Goal: Task Accomplishment & Management: Use online tool/utility

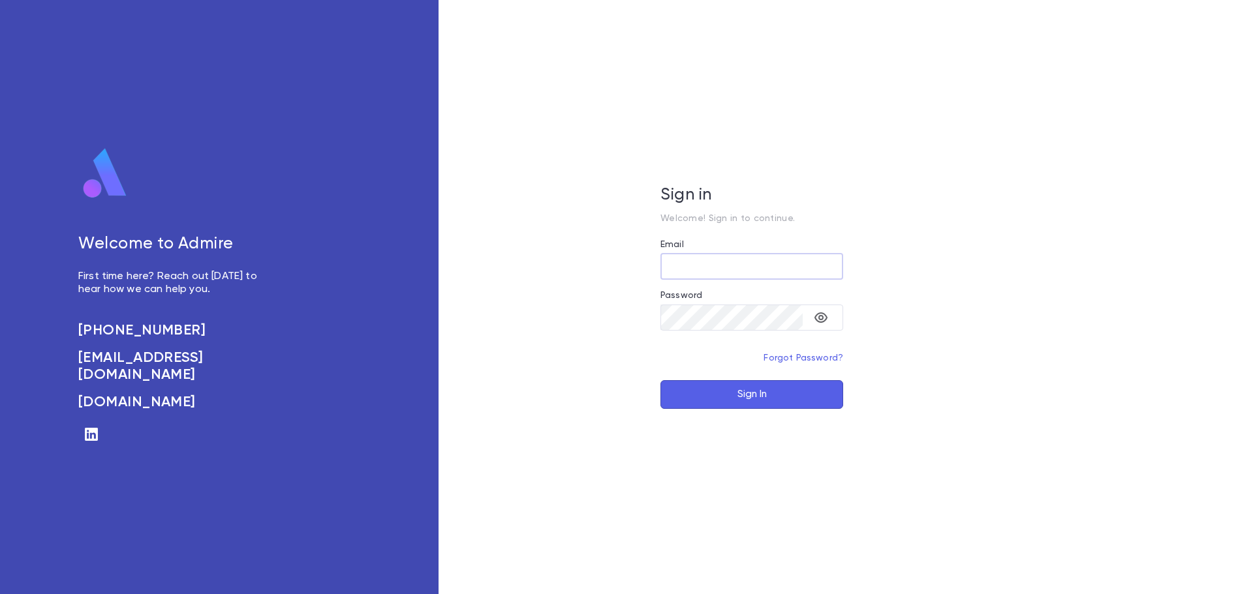
type input "**********"
click at [782, 405] on button "Sign In" at bounding box center [751, 394] width 183 height 29
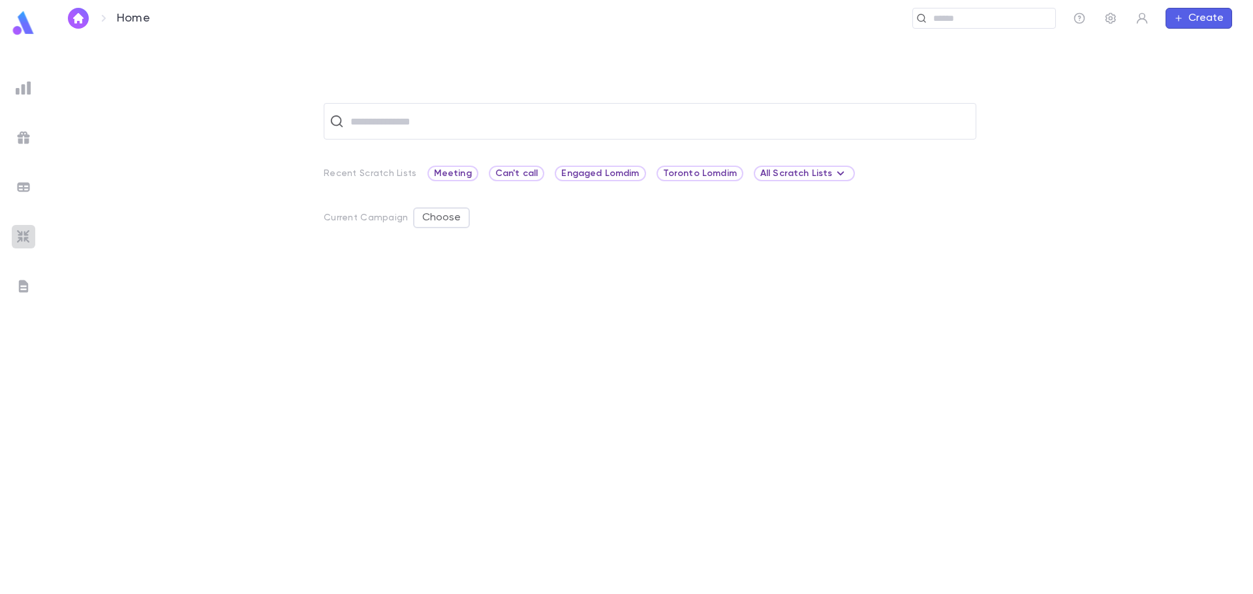
click at [19, 236] on img at bounding box center [24, 237] width 16 height 16
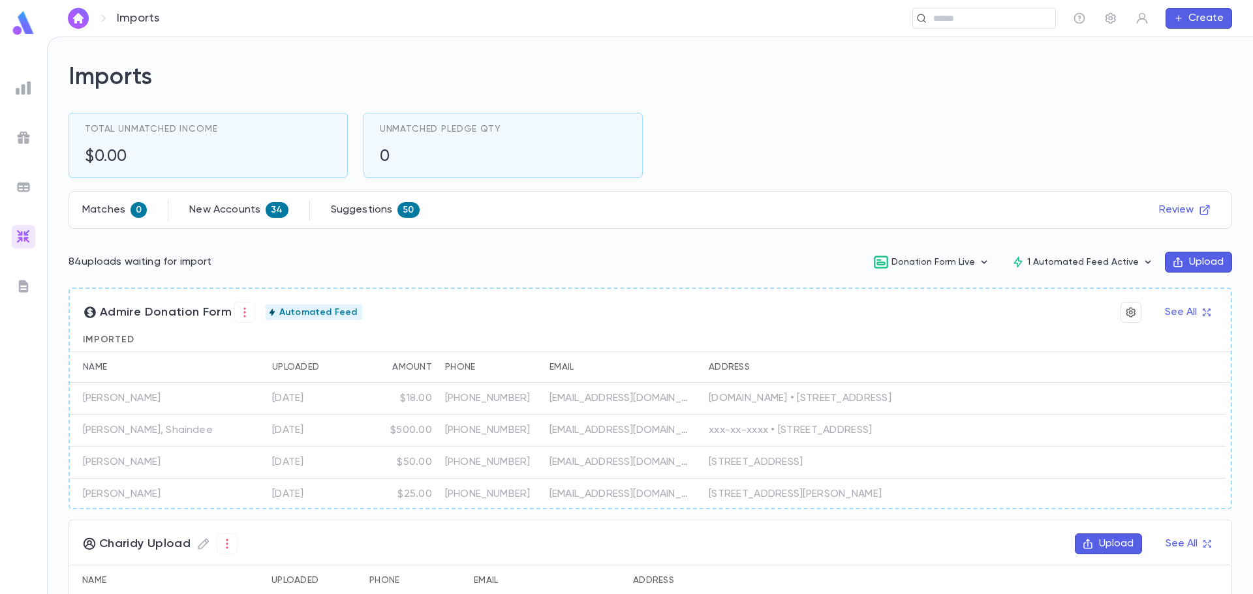
click at [28, 87] on img at bounding box center [24, 88] width 16 height 16
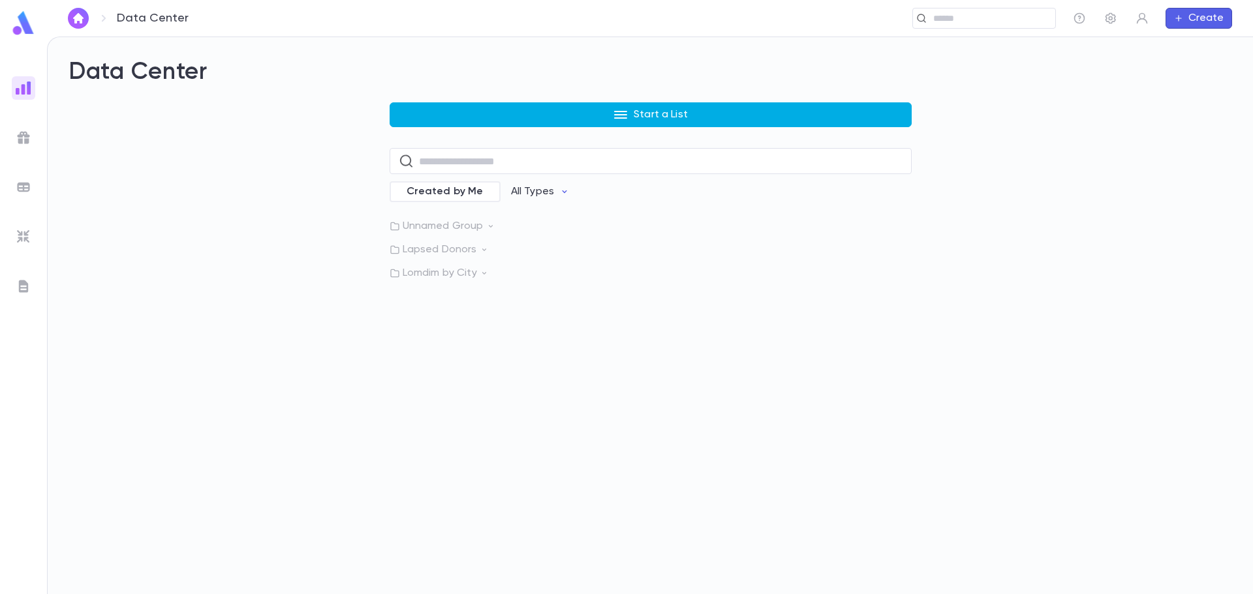
click at [515, 121] on button "Start a List" at bounding box center [651, 114] width 522 height 25
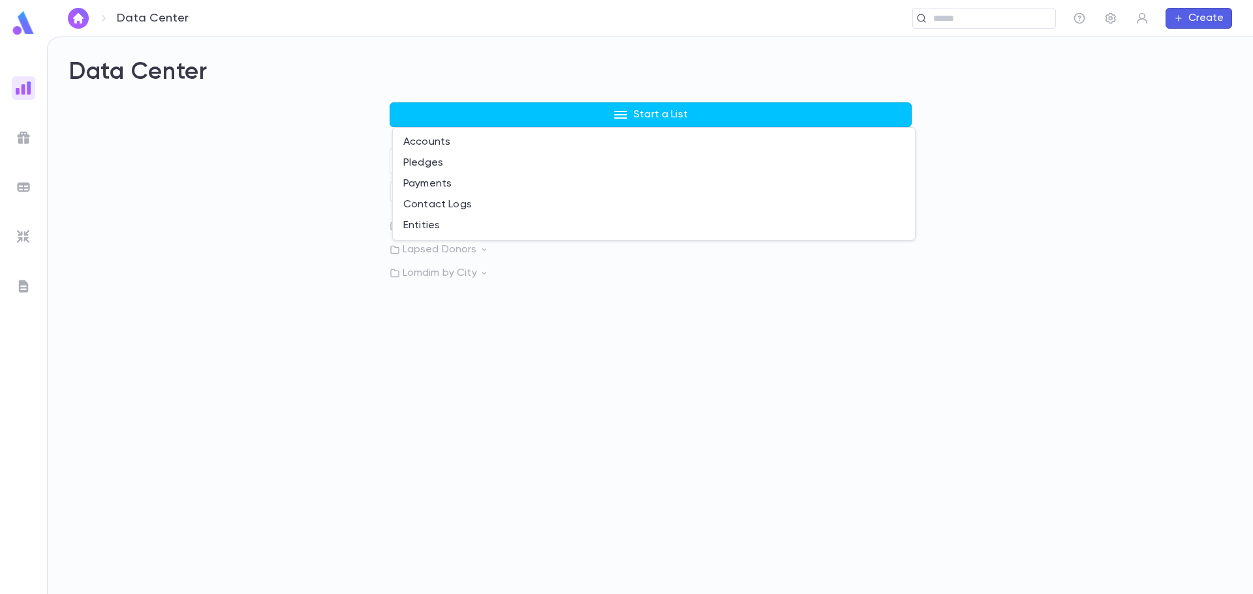
click at [507, 450] on div at bounding box center [626, 297] width 1253 height 594
click at [476, 245] on p "Lapsed Donors" at bounding box center [651, 249] width 522 height 13
click at [438, 273] on p "Lapsed below $1K [DATE] - [DATE]" at bounding box center [502, 276] width 163 height 13
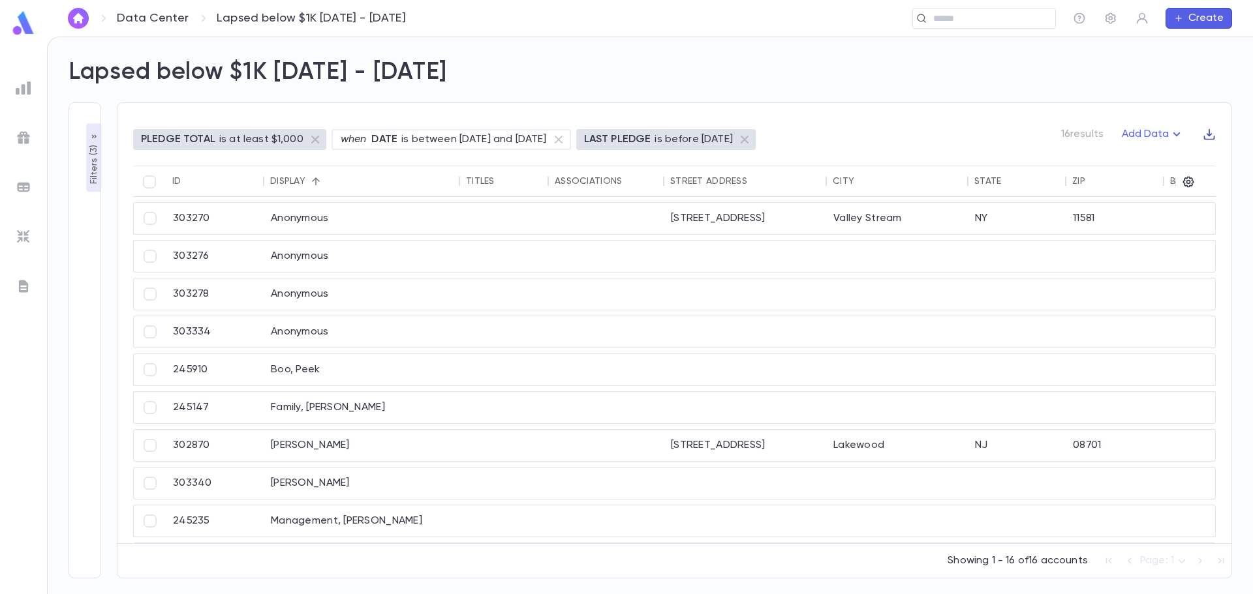
click at [1211, 140] on icon "button" at bounding box center [1209, 134] width 11 height 11
click at [1110, 159] on div at bounding box center [626, 297] width 1253 height 594
click at [1188, 185] on icon "button" at bounding box center [1188, 182] width 13 height 13
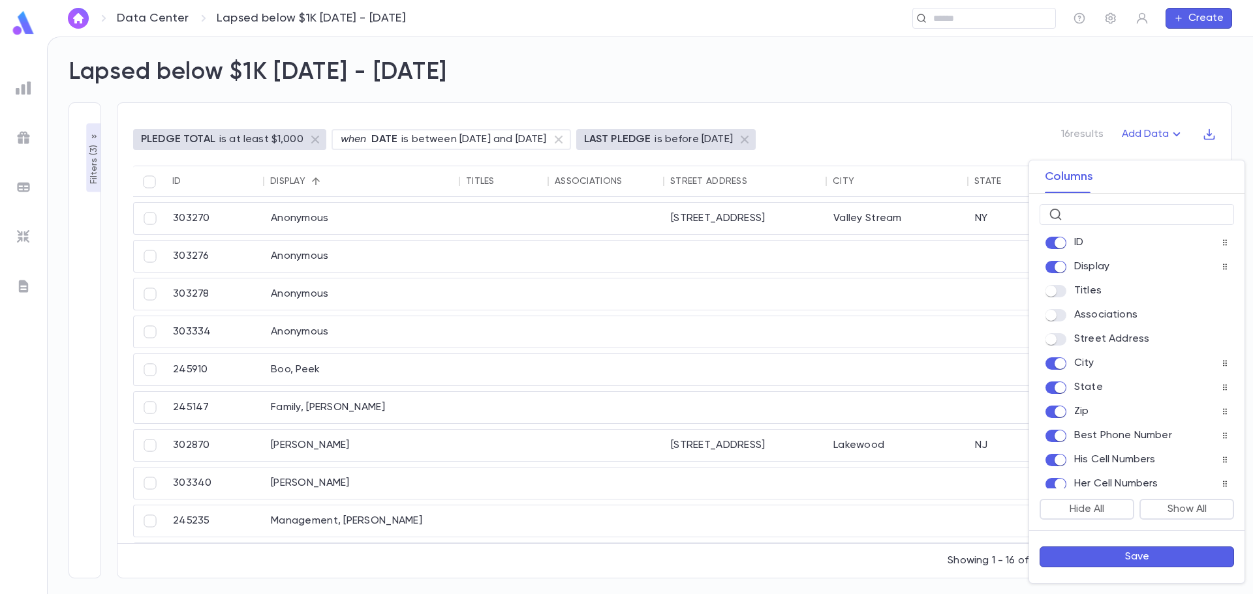
click at [1059, 370] on span at bounding box center [1055, 364] width 21 height 12
click at [1058, 394] on span at bounding box center [1055, 388] width 21 height 12
click at [1152, 555] on button "Save" at bounding box center [1136, 557] width 194 height 21
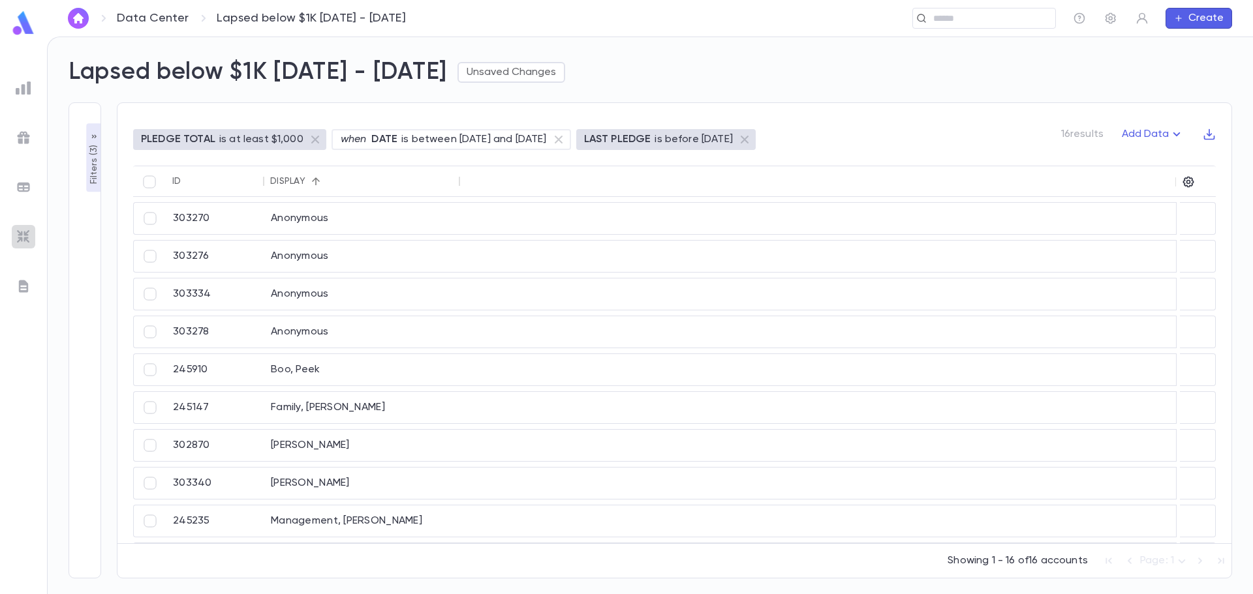
click at [18, 233] on img at bounding box center [24, 237] width 16 height 16
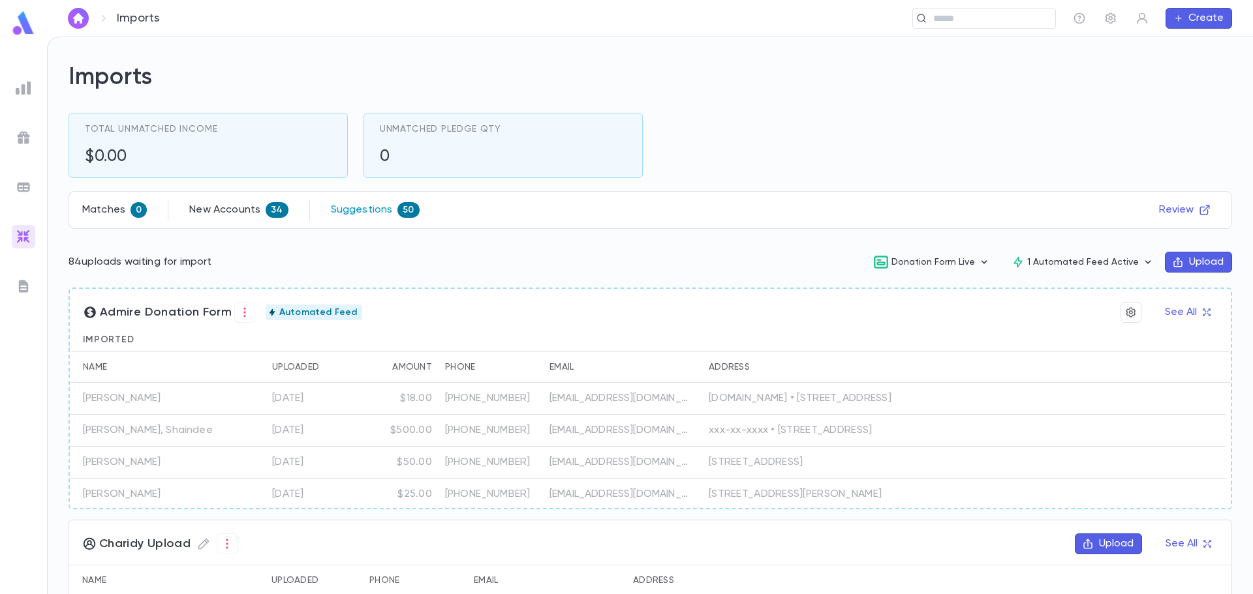
click at [371, 208] on p "Suggestions" at bounding box center [362, 210] width 62 height 13
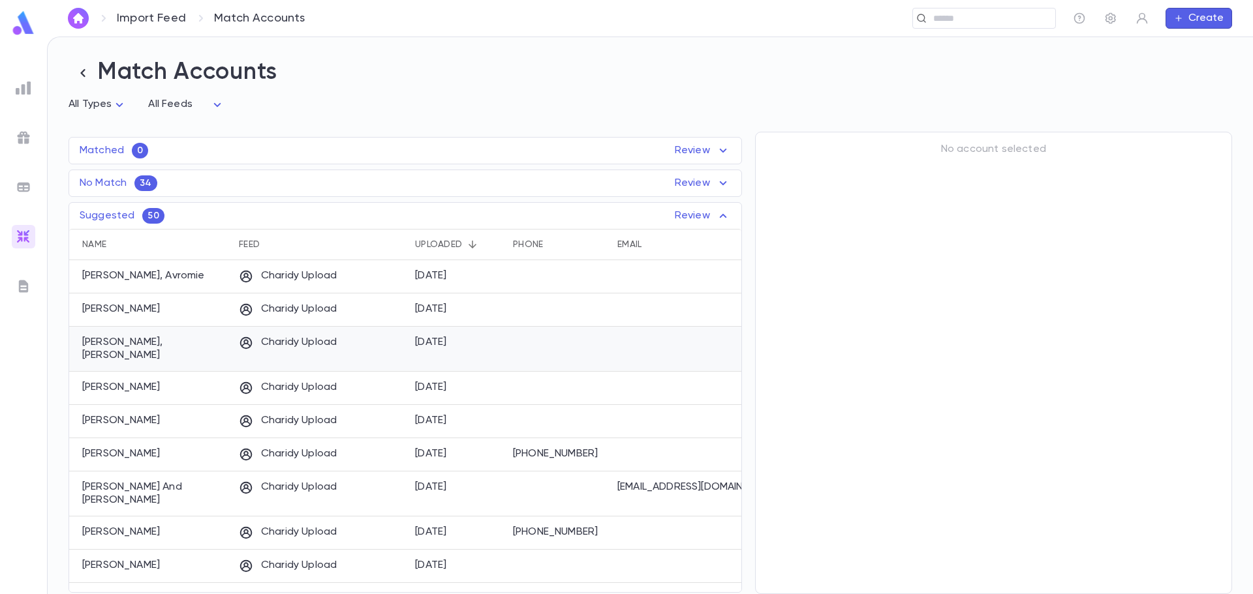
click at [174, 343] on p "[PERSON_NAME], [PERSON_NAME]" at bounding box center [154, 349] width 144 height 26
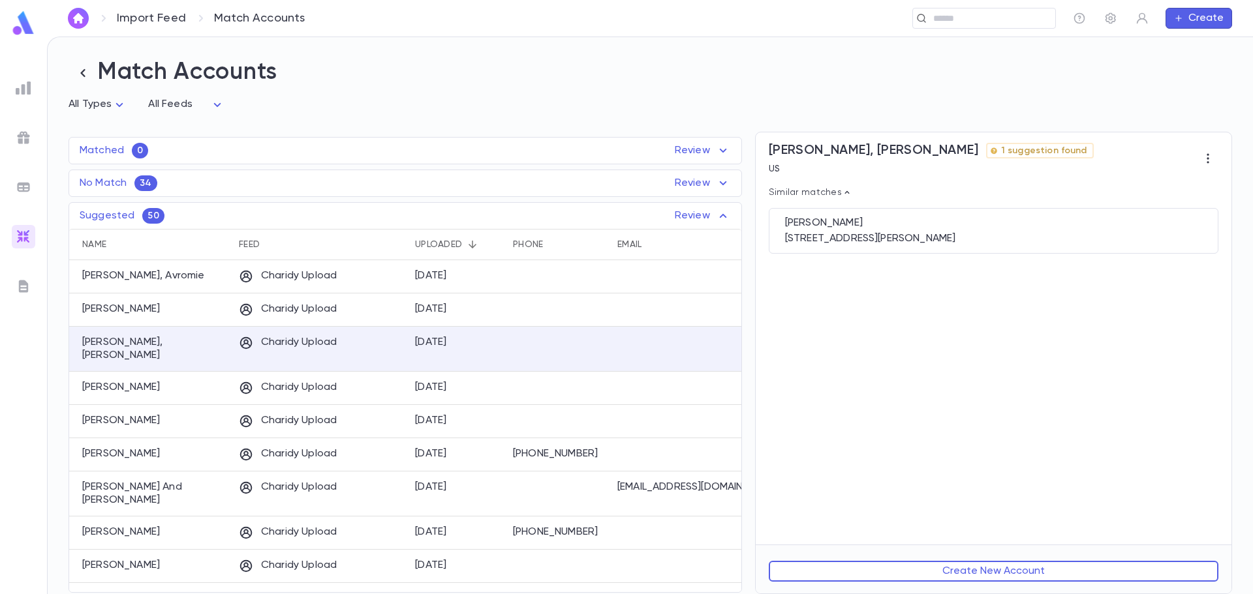
click at [280, 181] on div "No Match 34 Review" at bounding box center [405, 184] width 672 height 16
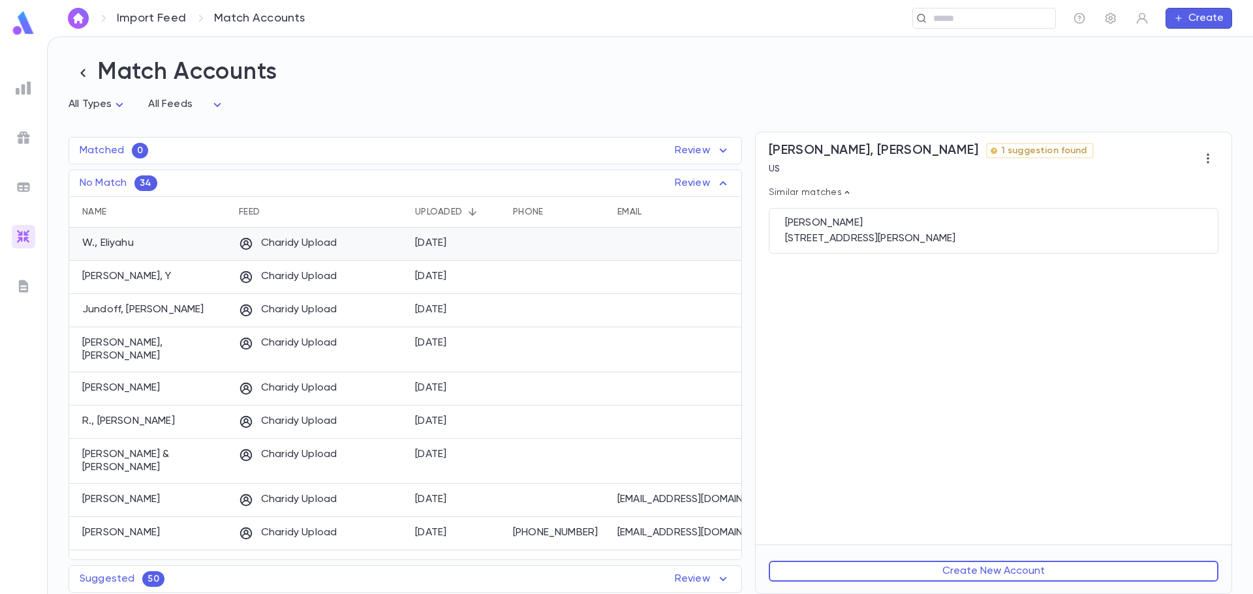
click at [309, 243] on p "Charidy Upload" at bounding box center [288, 244] width 98 height 14
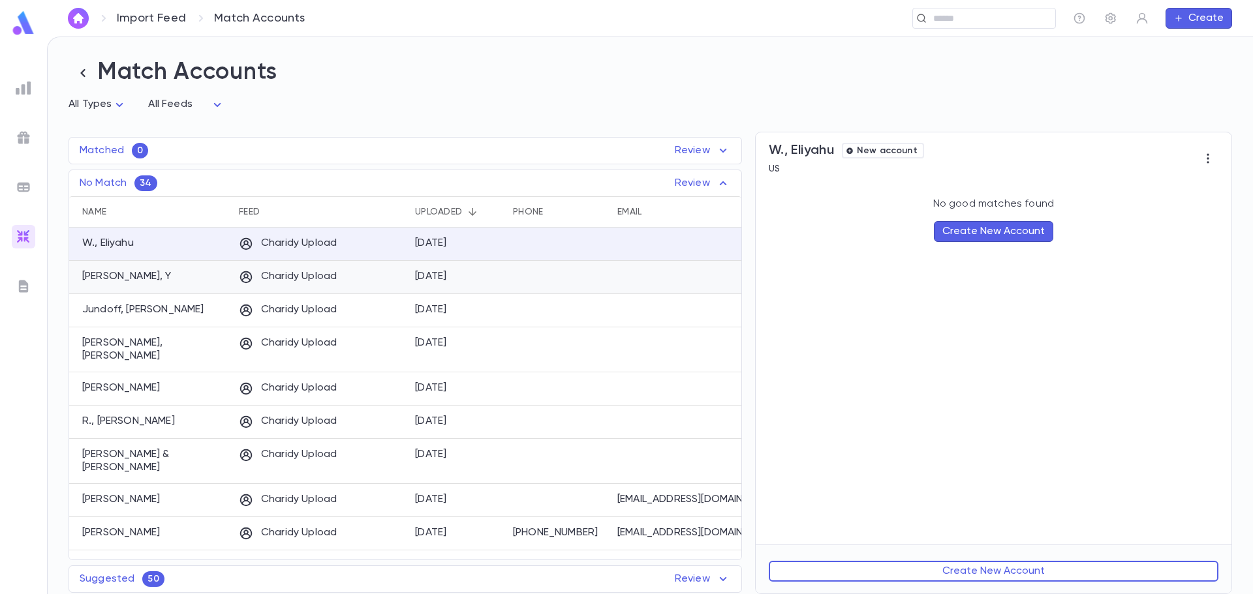
click at [309, 280] on p "Charidy Upload" at bounding box center [288, 277] width 98 height 14
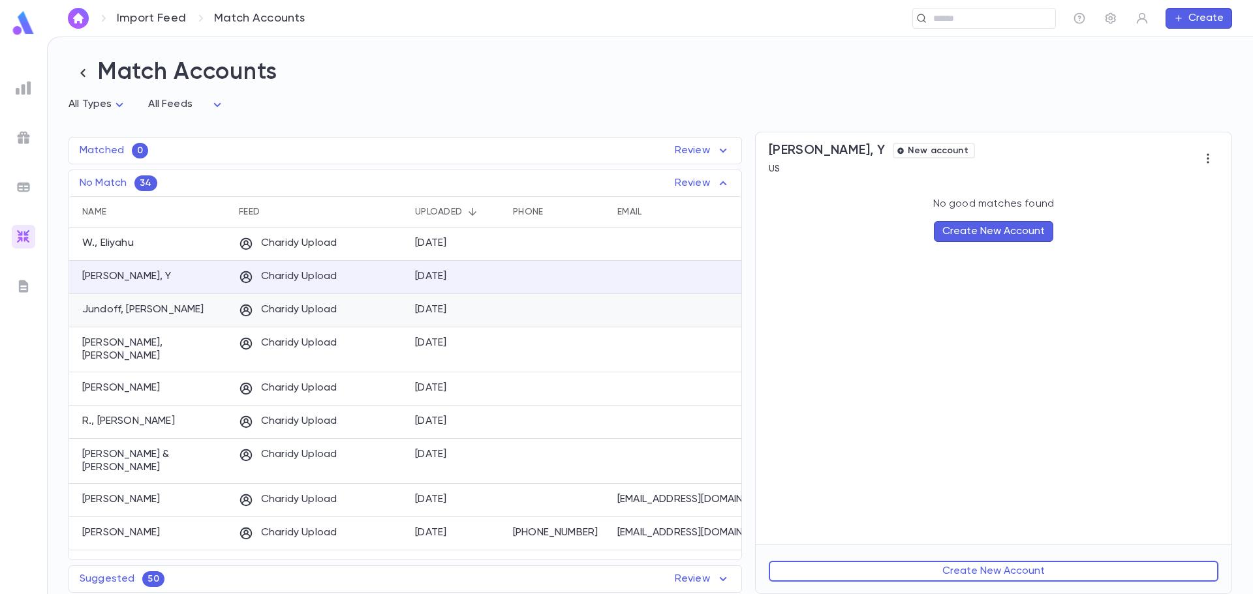
click at [302, 316] on p "Charidy Upload" at bounding box center [288, 310] width 98 height 14
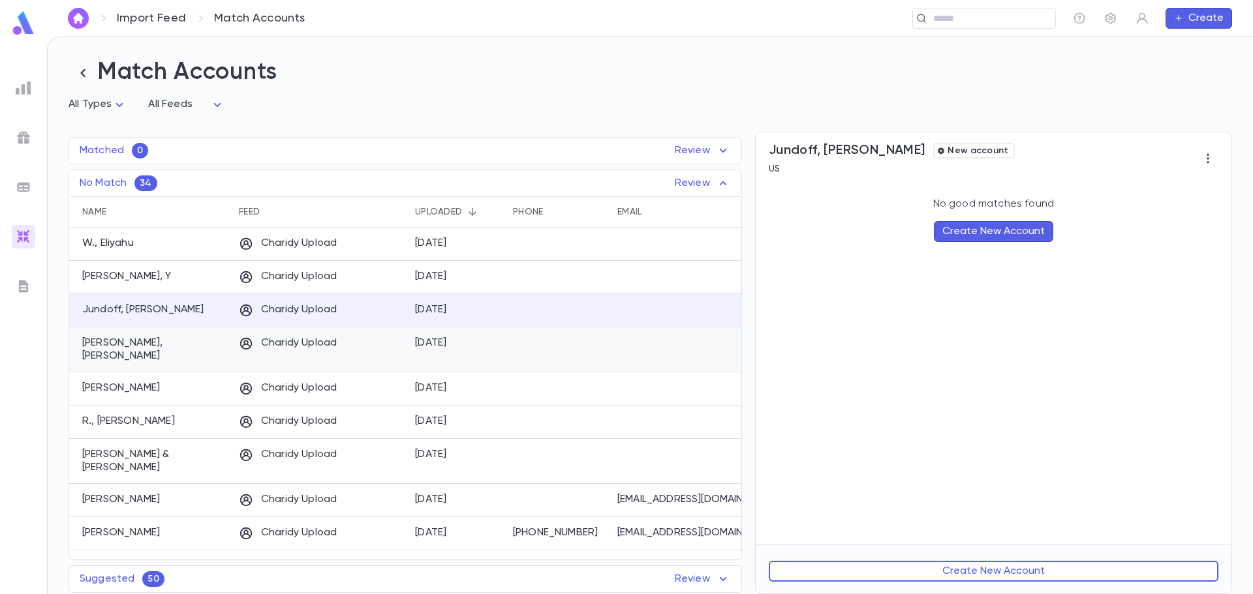
click at [294, 351] on p "Charidy Upload" at bounding box center [288, 344] width 98 height 14
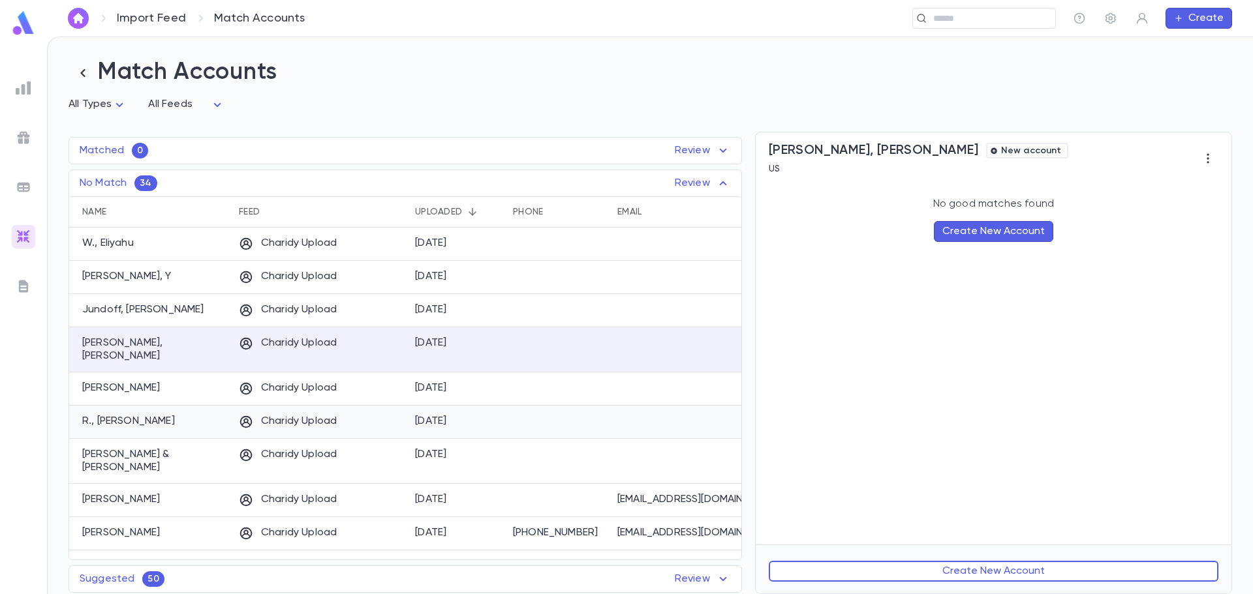
click at [297, 415] on p "Charidy Upload" at bounding box center [288, 422] width 98 height 14
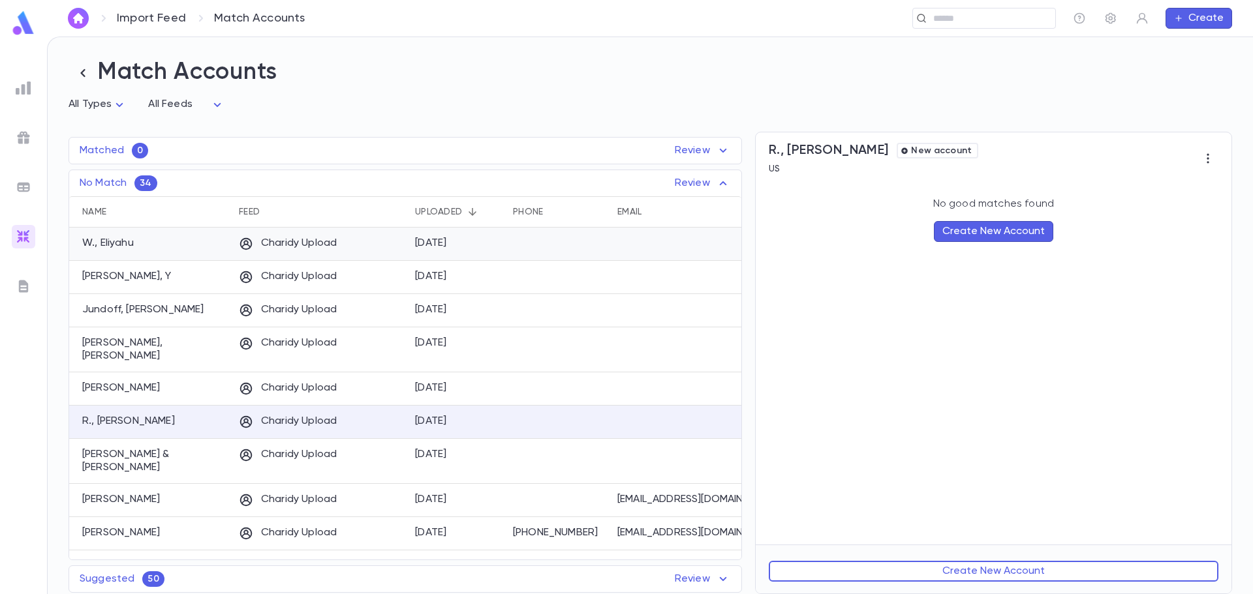
click at [290, 247] on p "Charidy Upload" at bounding box center [288, 244] width 98 height 14
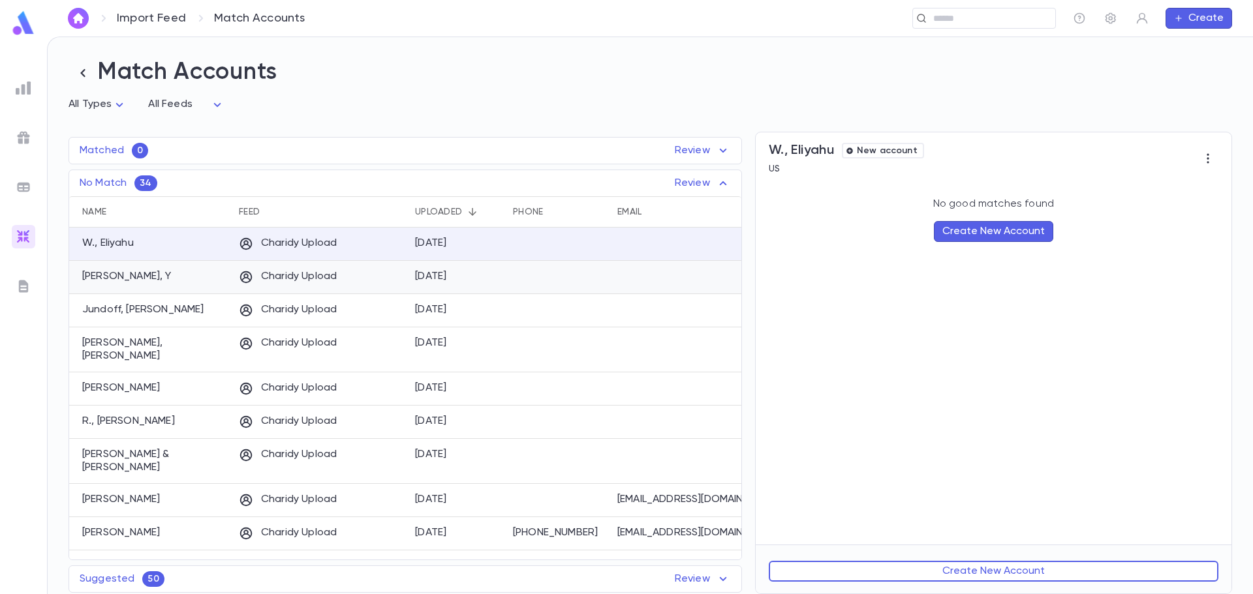
click at [293, 292] on div "Charidy Upload" at bounding box center [320, 277] width 176 height 33
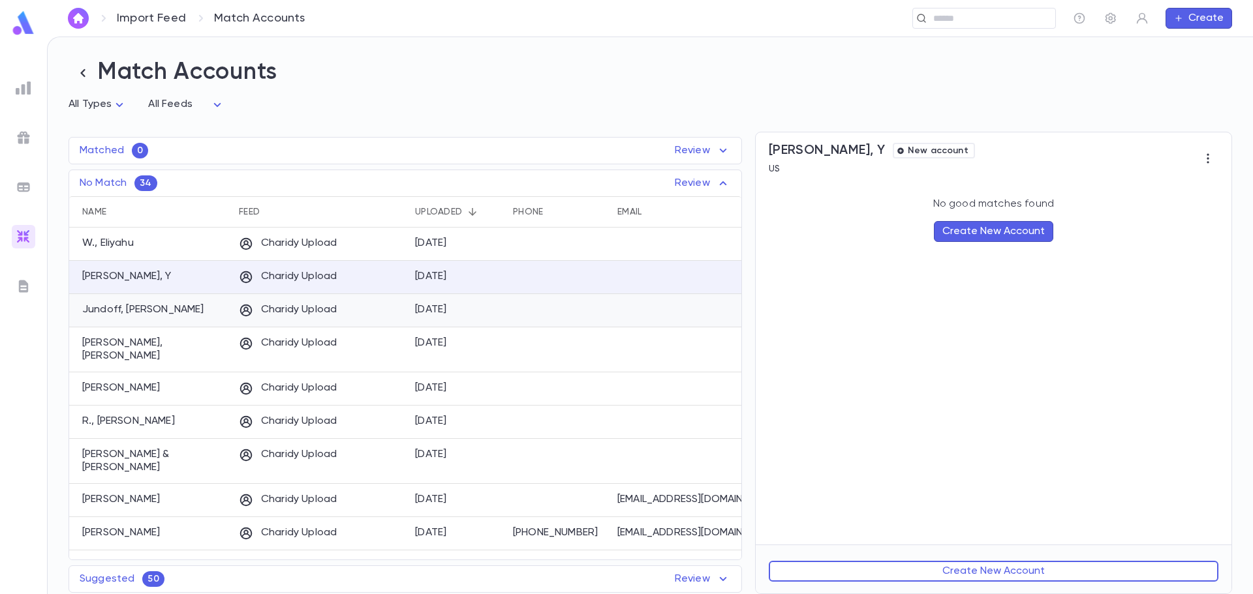
click at [305, 321] on div "Charidy Upload" at bounding box center [320, 310] width 176 height 33
click at [534, 276] on div at bounding box center [558, 277] width 104 height 33
click at [619, 307] on div at bounding box center [690, 310] width 159 height 33
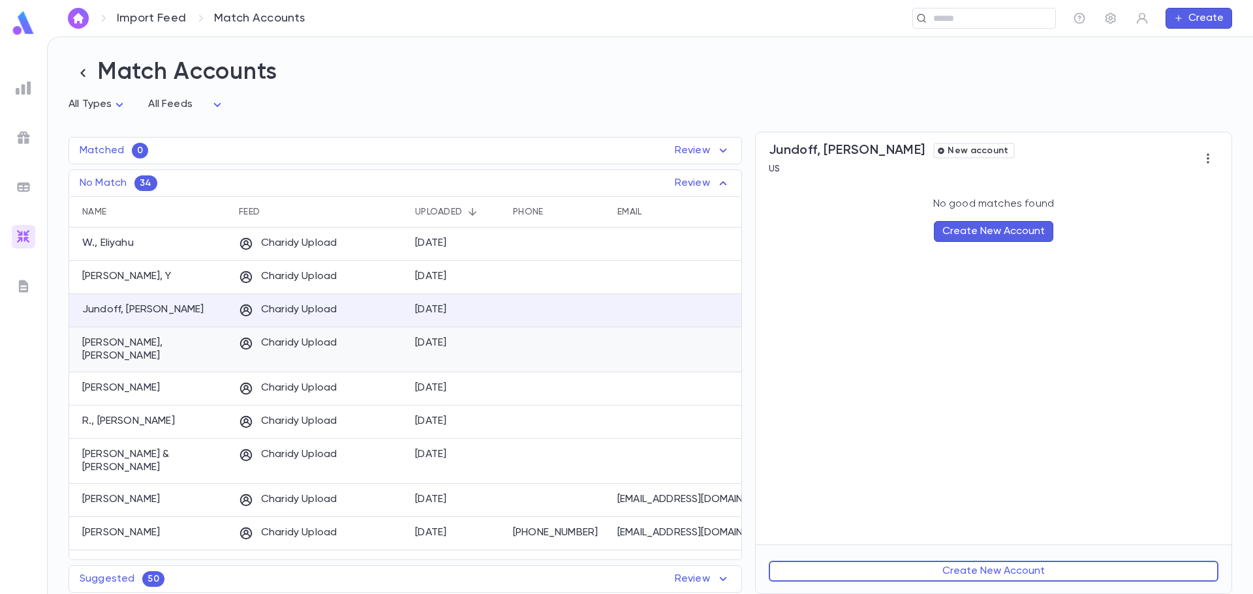
click at [595, 346] on div at bounding box center [558, 350] width 104 height 45
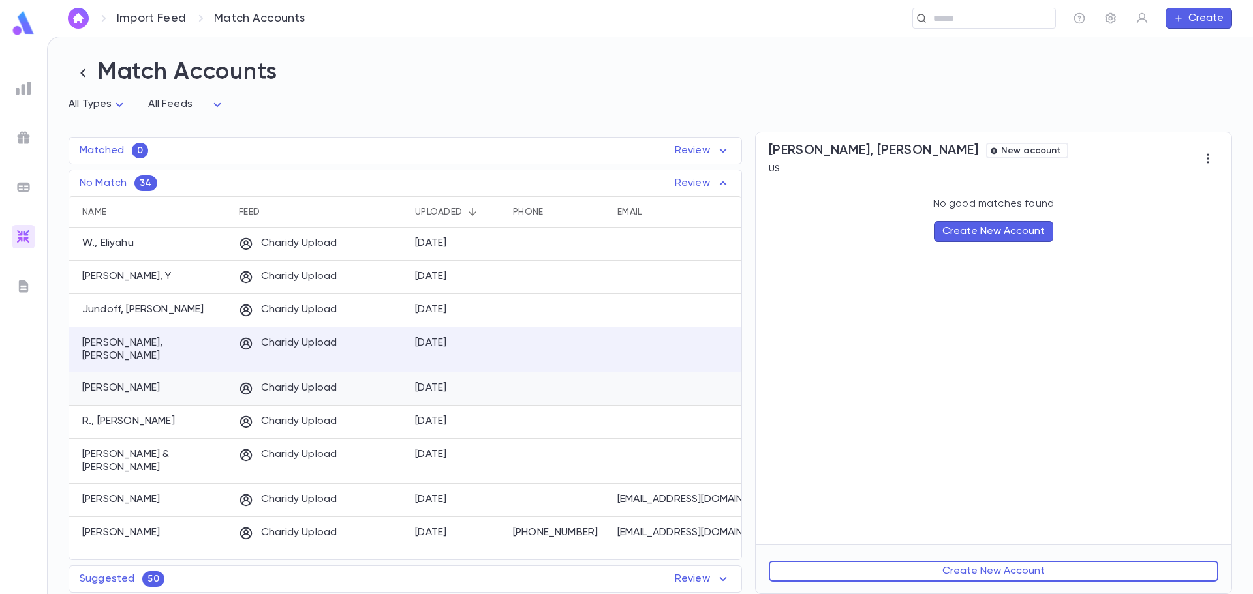
click at [540, 379] on div at bounding box center [558, 389] width 104 height 33
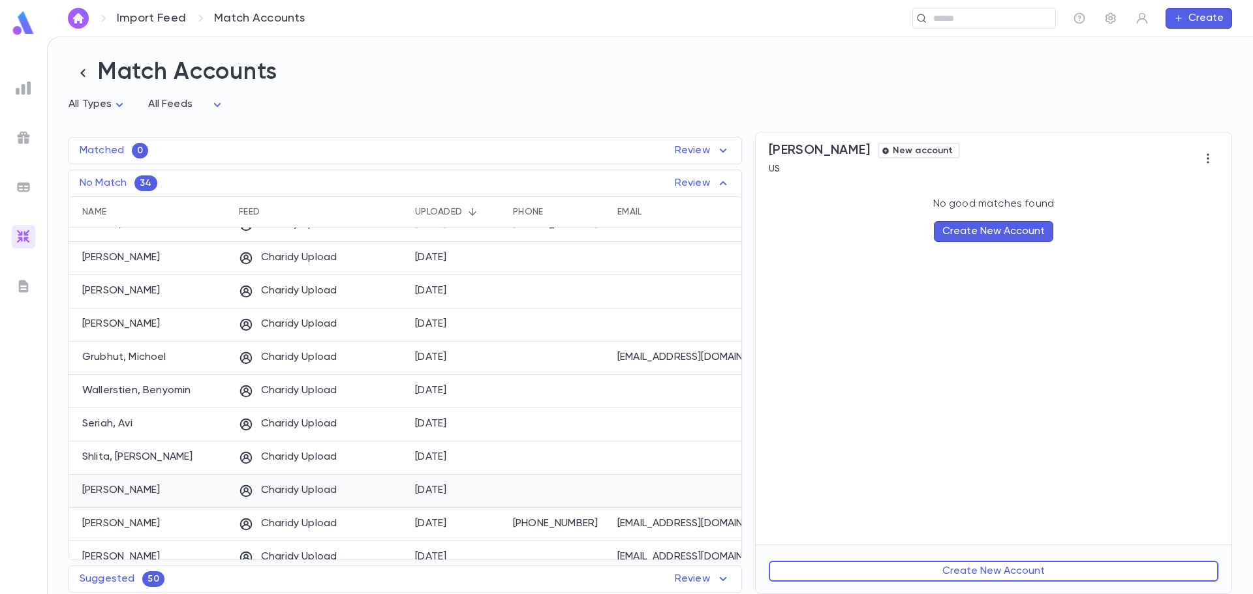
scroll to position [820, 0]
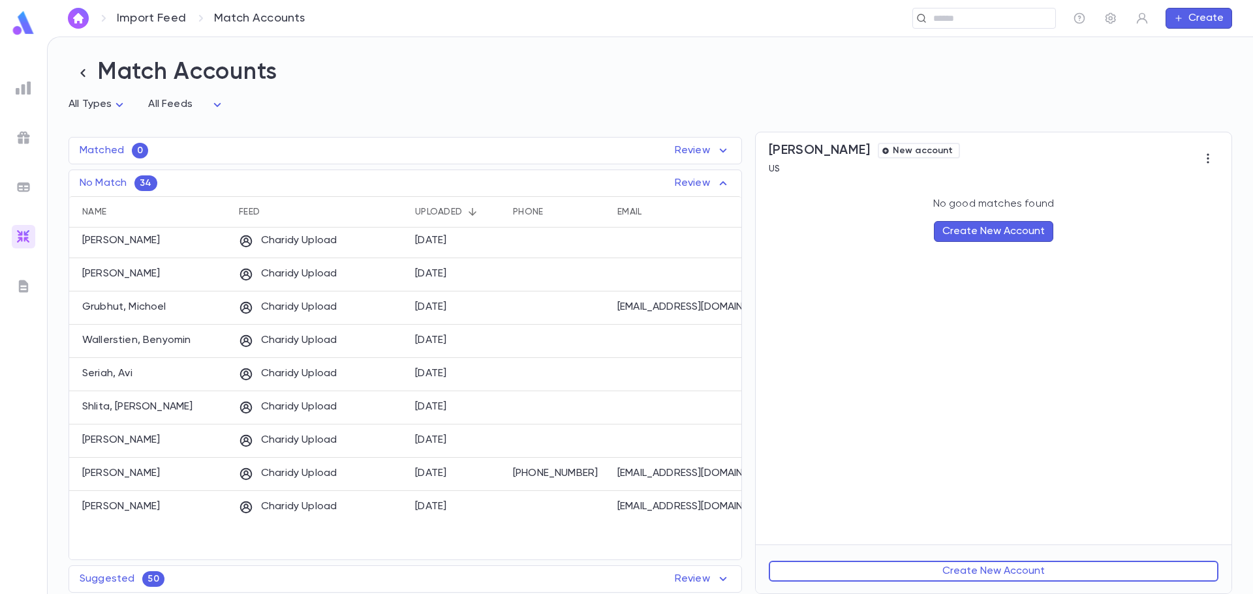
click at [236, 580] on div "Suggested 50 Review" at bounding box center [405, 580] width 672 height 16
